Goal: Complete application form

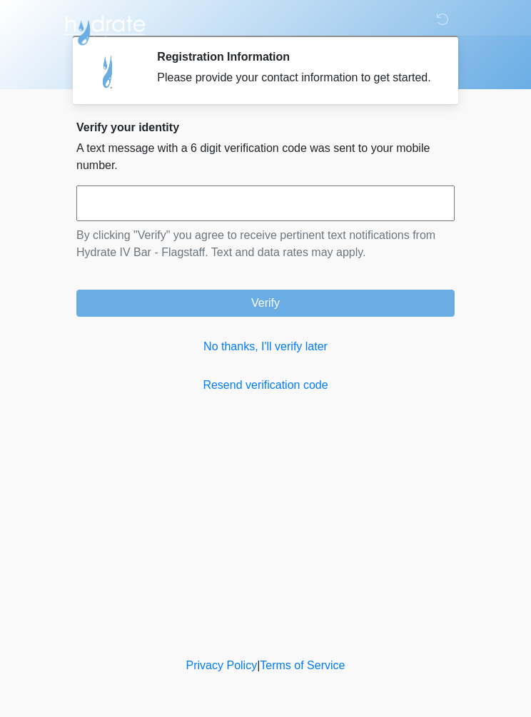
click at [248, 355] on link "No thanks, I'll verify later" at bounding box center [265, 346] width 378 height 17
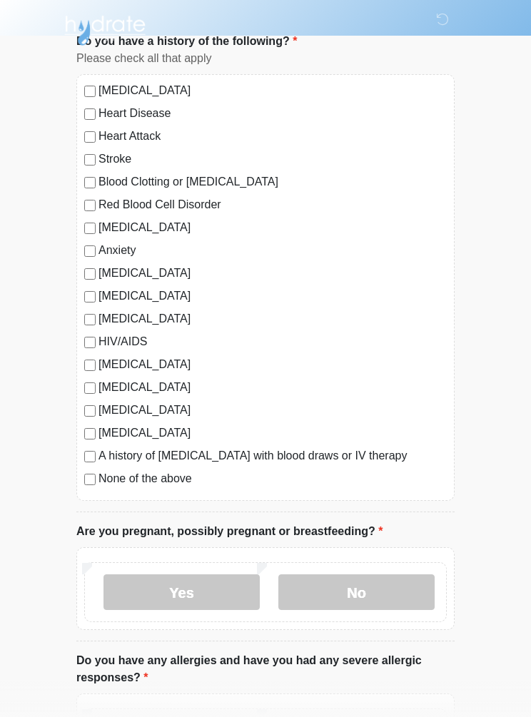
scroll to position [116, 0]
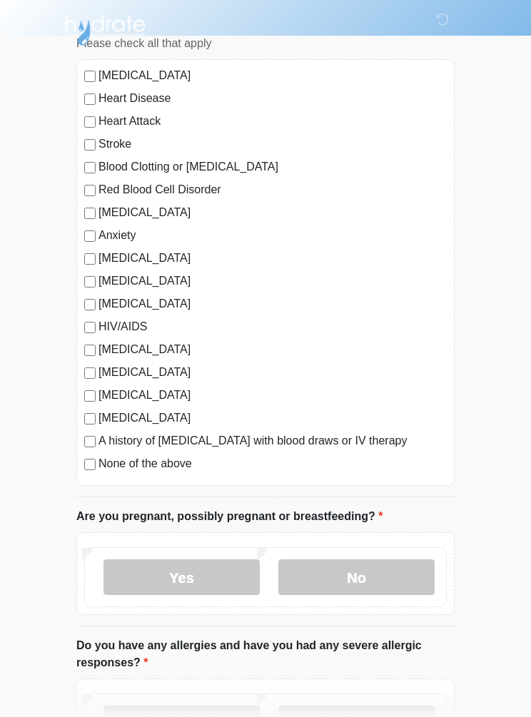
click at [359, 578] on label "No" at bounding box center [356, 577] width 156 height 36
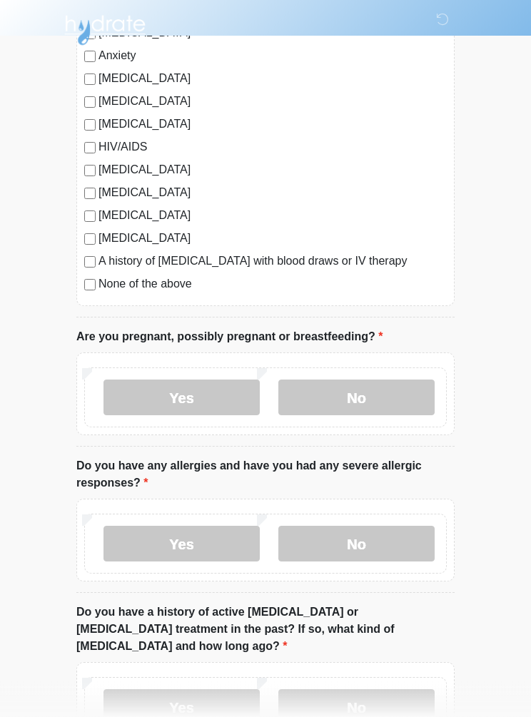
scroll to position [296, 0]
click at [314, 540] on label "No" at bounding box center [356, 544] width 156 height 36
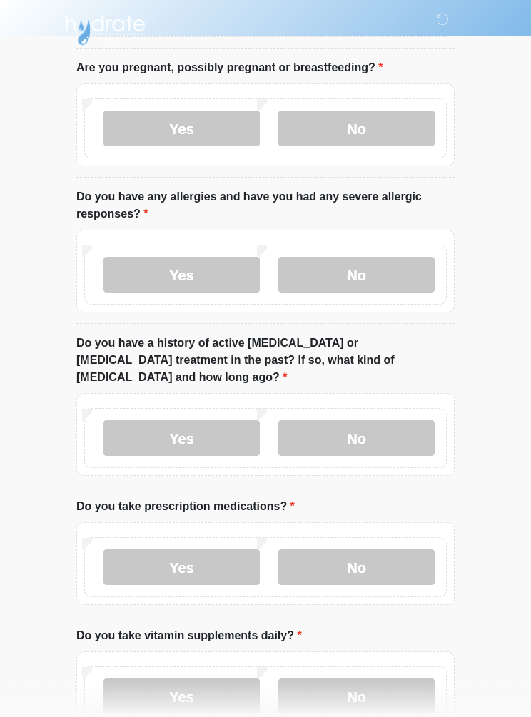
scroll to position [566, 0]
click at [363, 419] on label "No" at bounding box center [356, 437] width 156 height 36
click at [160, 548] on label "Yes" at bounding box center [181, 566] width 156 height 36
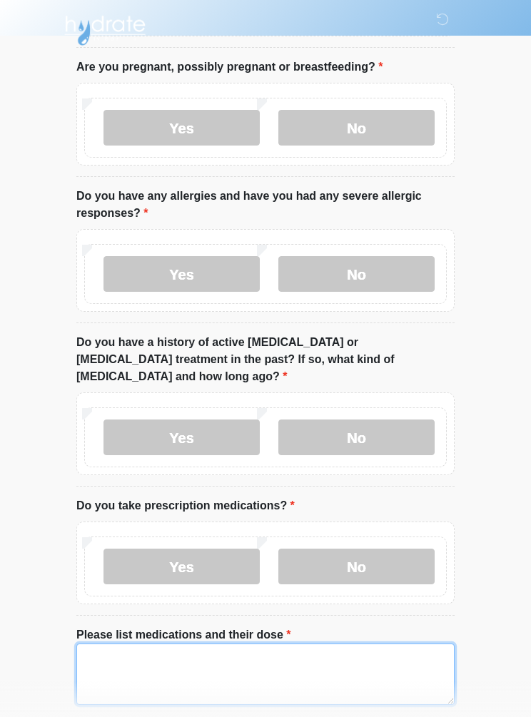
click at [150, 643] on textarea "Please list medications and their dose" at bounding box center [265, 673] width 378 height 61
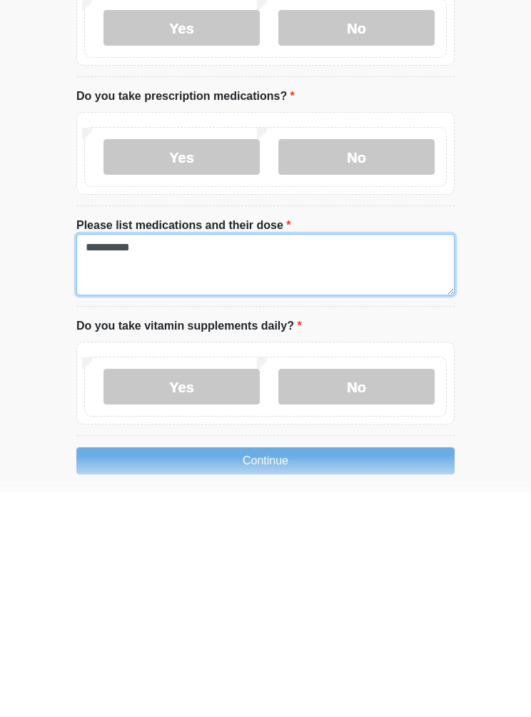
type textarea "*********"
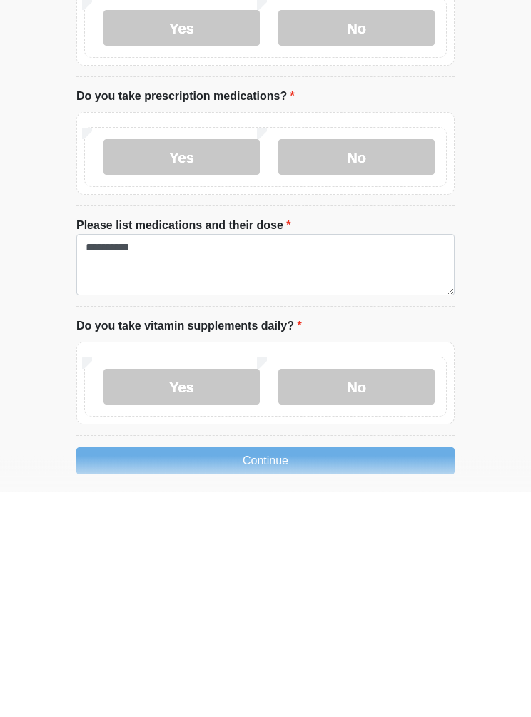
click at [183, 595] on label "Yes" at bounding box center [181, 613] width 156 height 36
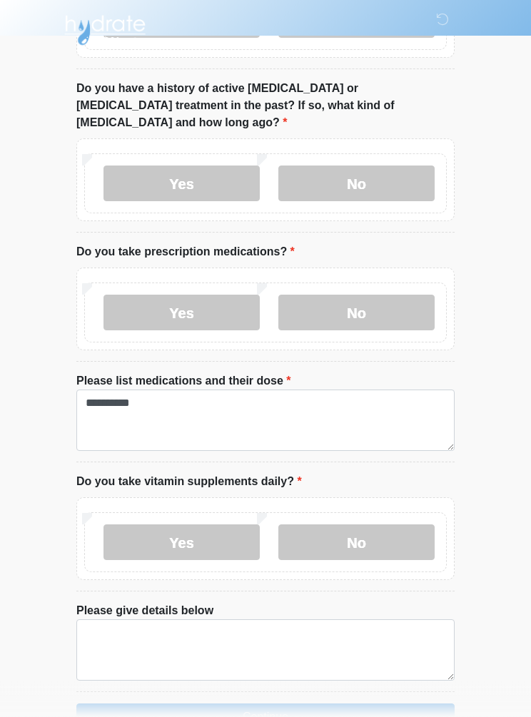
scroll to position [832, 0]
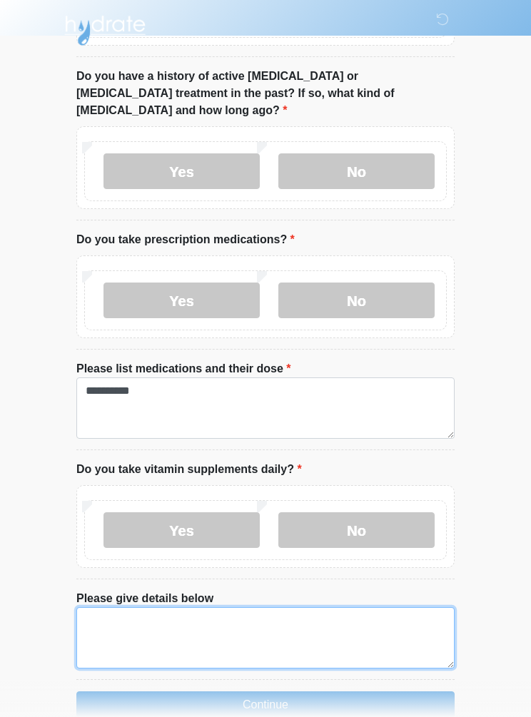
click at [125, 607] on textarea "Please give details below" at bounding box center [265, 637] width 378 height 61
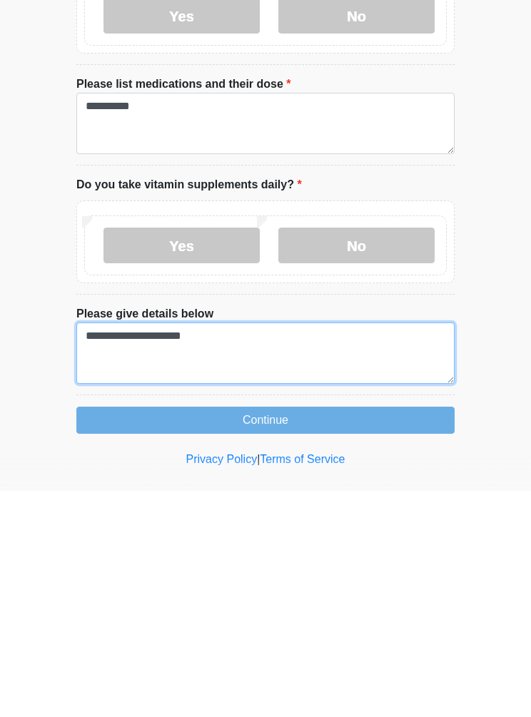
type textarea "**********"
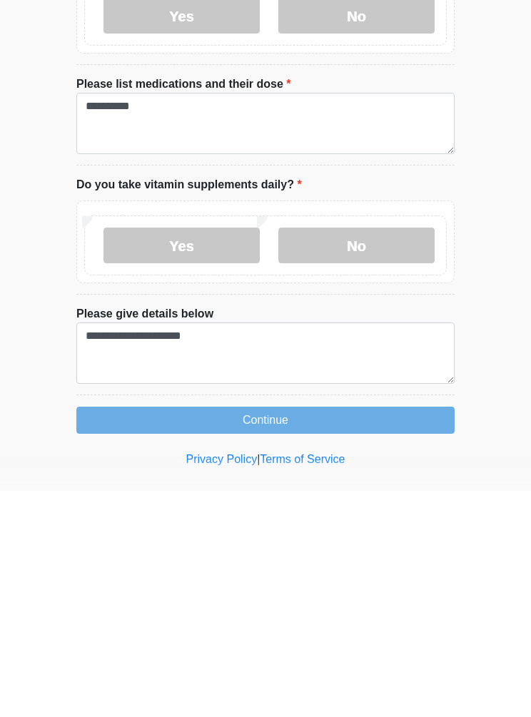
click at [353, 633] on button "Continue" at bounding box center [265, 646] width 378 height 27
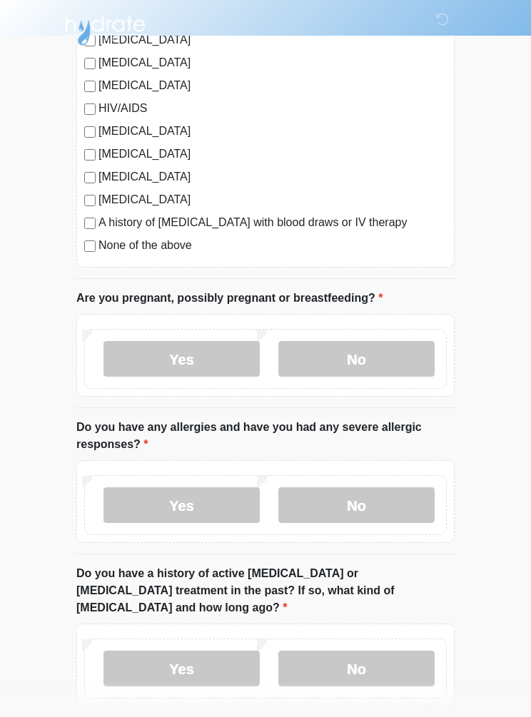
scroll to position [0, 0]
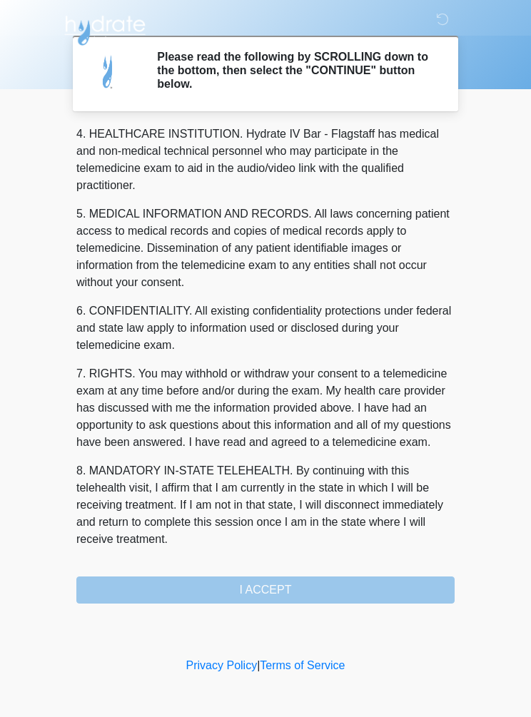
scroll to position [413, 0]
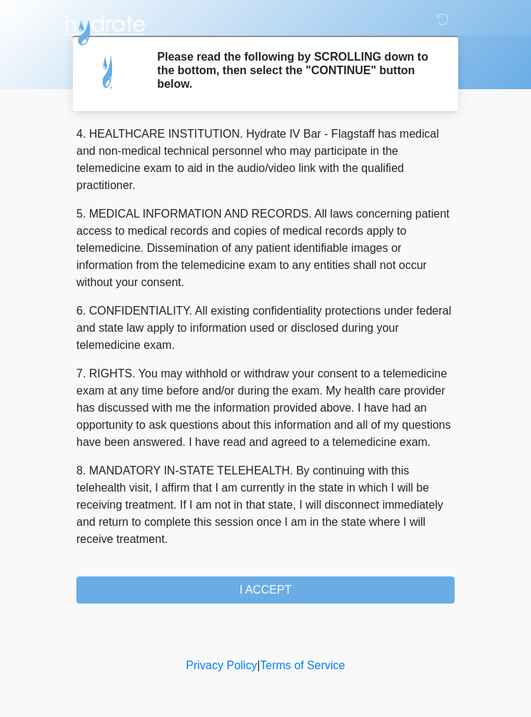
click at [287, 588] on button "I ACCEPT" at bounding box center [265, 589] width 378 height 27
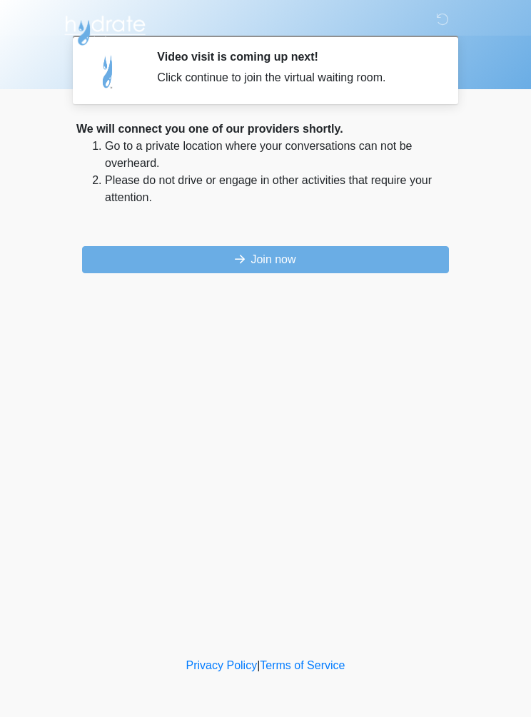
click at [241, 266] on button "Join now" at bounding box center [265, 259] width 367 height 27
